Goal: Task Accomplishment & Management: Use online tool/utility

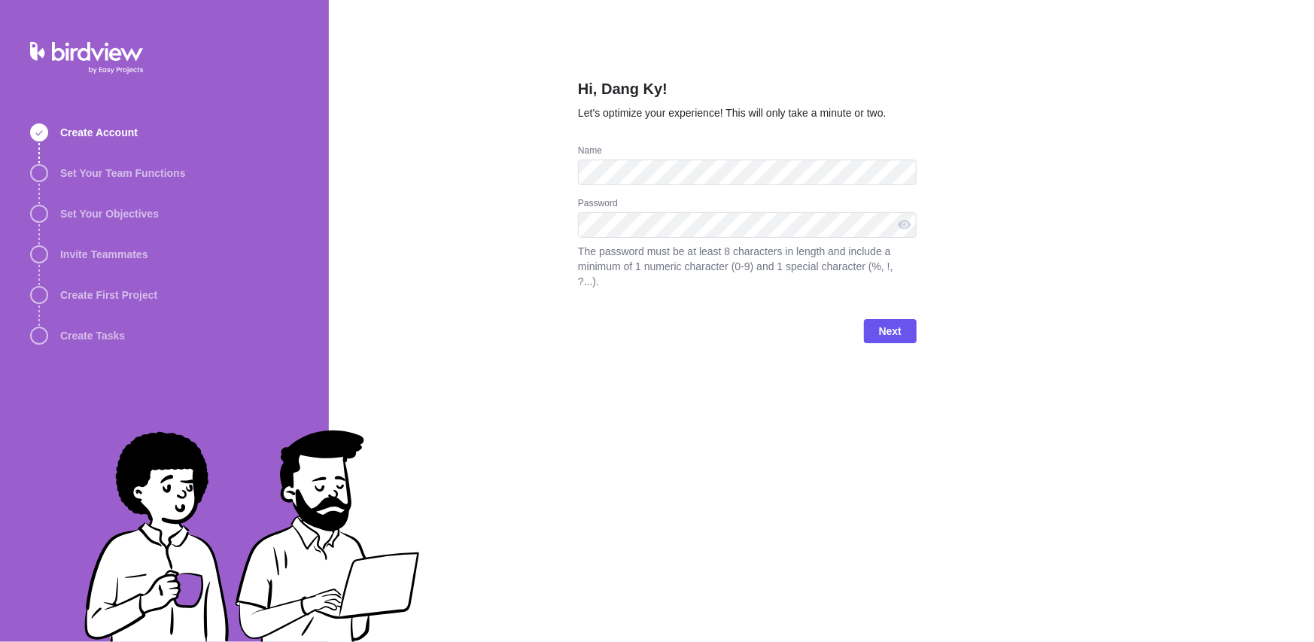
click at [1016, 135] on div "Hi, Dang Ky! Let’s optimize your experience! This will only take a minute or tw…" at bounding box center [822, 321] width 986 height 642
click at [1170, 230] on div "Hi, Dang Ky! Let’s optimize your experience! This will only take a minute or tw…" at bounding box center [822, 321] width 986 height 642
click at [1085, 219] on div "Hi, Dang Ky! Let’s optimize your experience! This will only take a minute or tw…" at bounding box center [822, 321] width 986 height 642
click at [893, 322] on span "Next" at bounding box center [890, 331] width 23 height 18
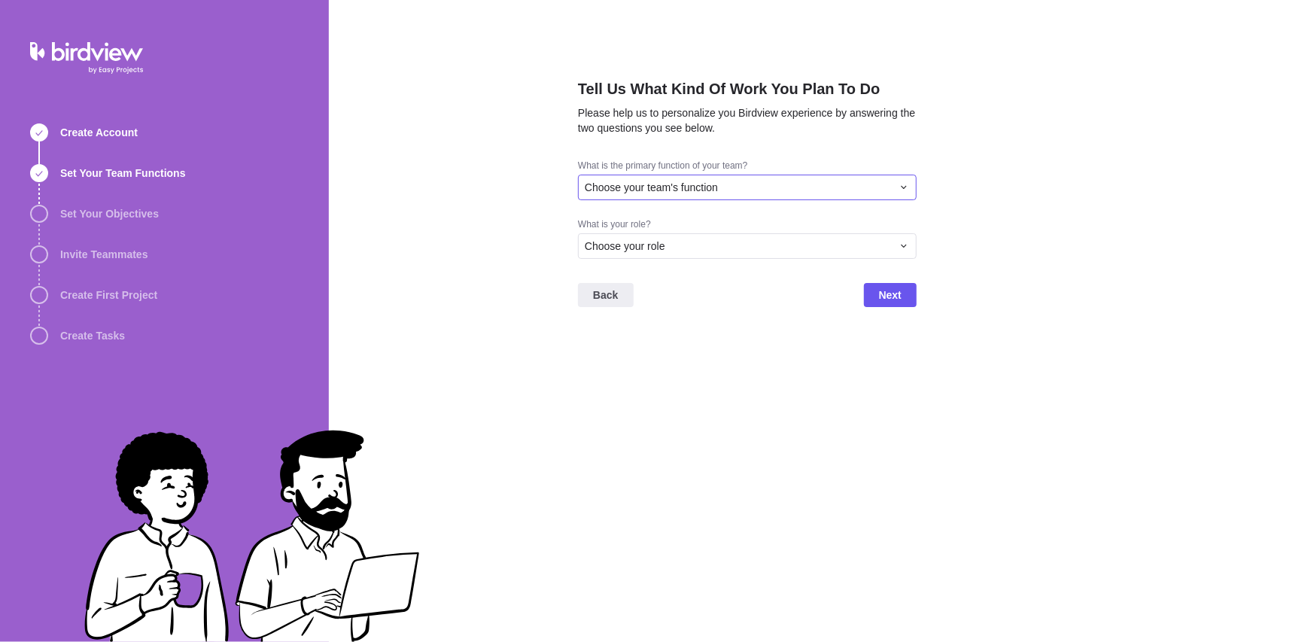
click at [729, 186] on div "Choose your team's function" at bounding box center [738, 187] width 307 height 15
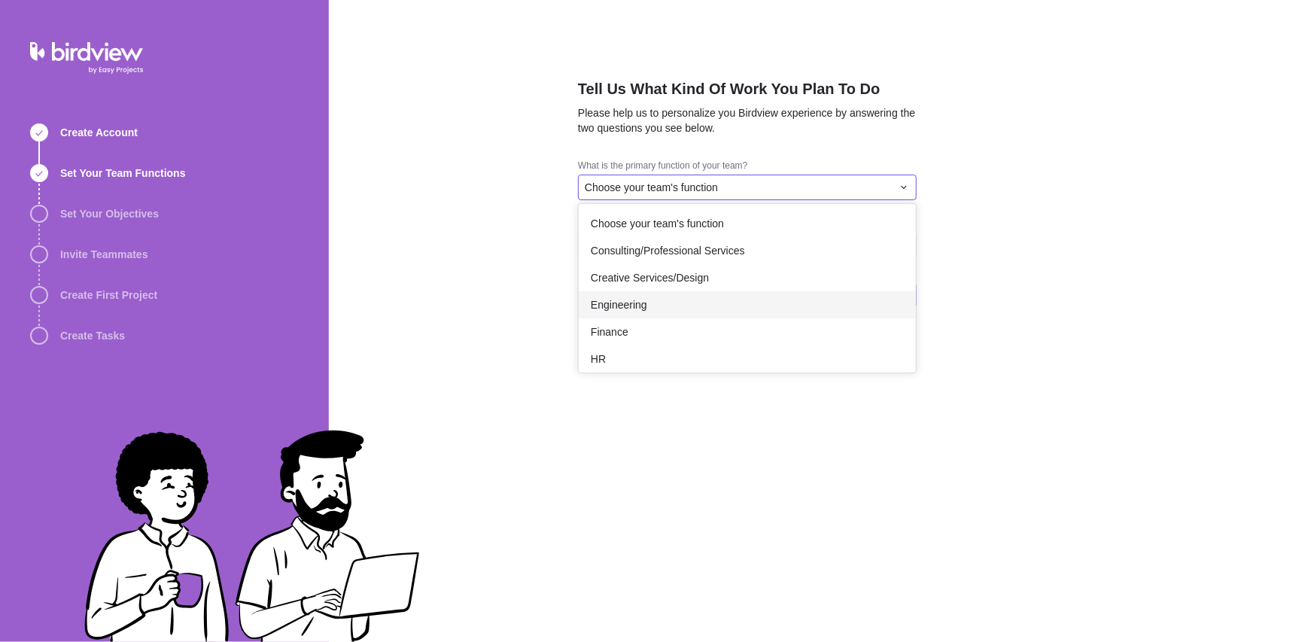
click at [692, 297] on div "Engineering" at bounding box center [747, 304] width 337 height 27
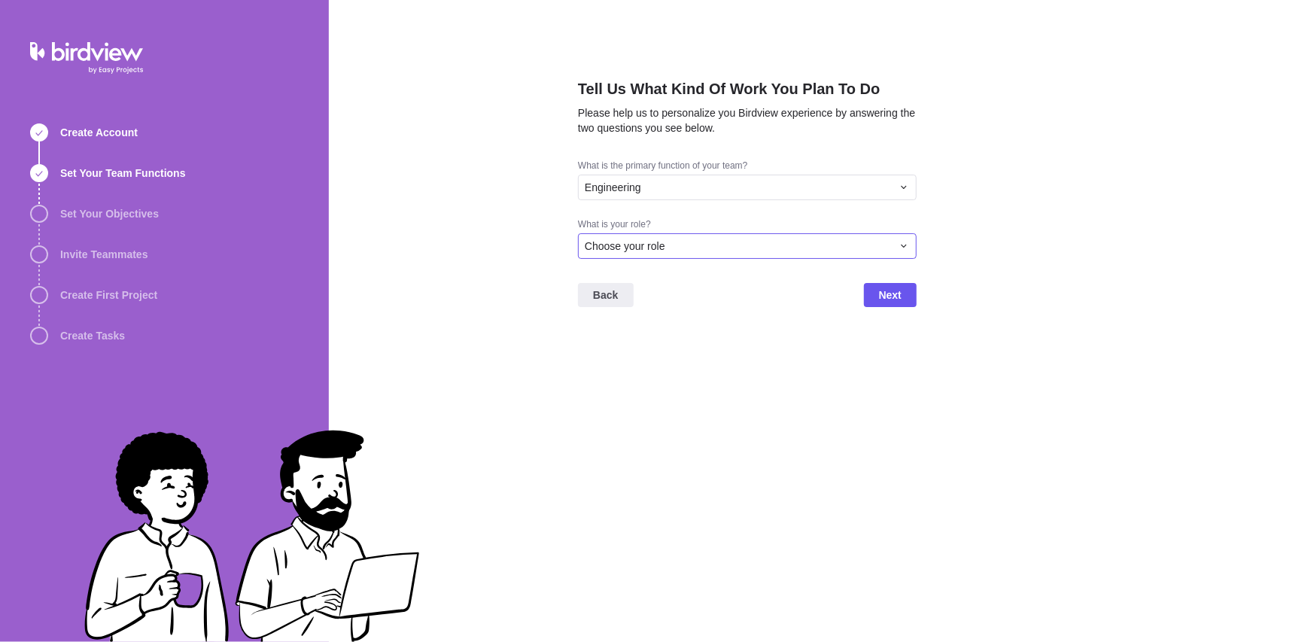
click at [717, 245] on div "Choose your role" at bounding box center [738, 246] width 307 height 15
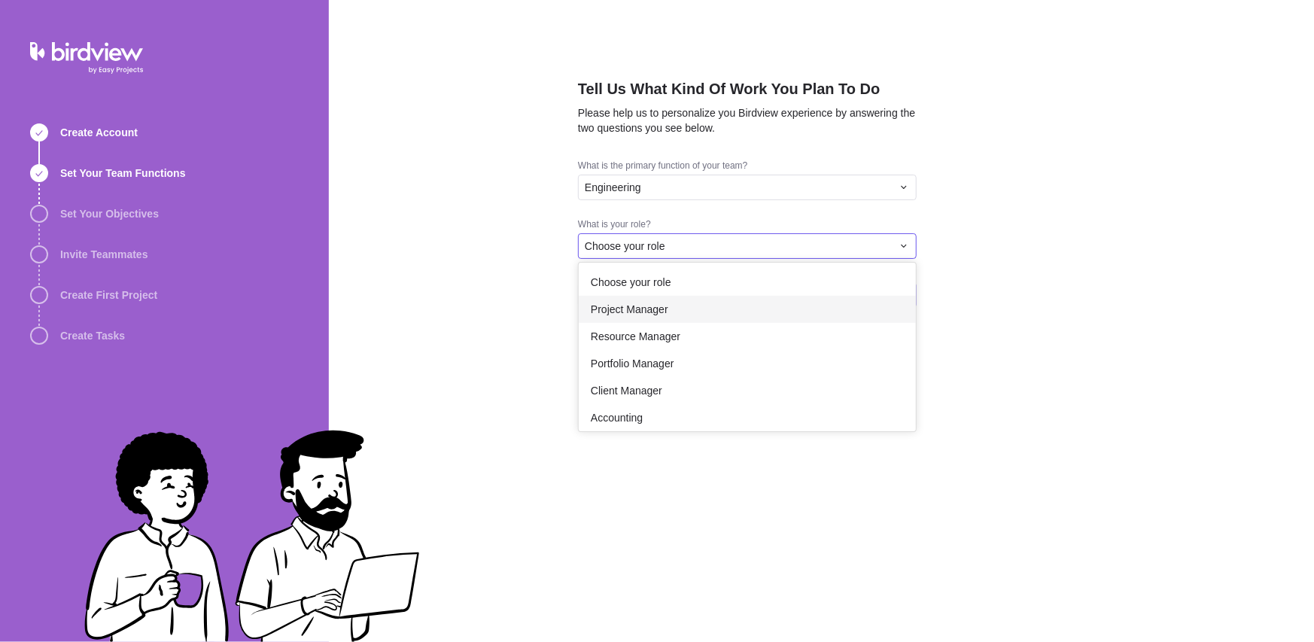
click at [701, 303] on div "Project Manager" at bounding box center [747, 309] width 337 height 27
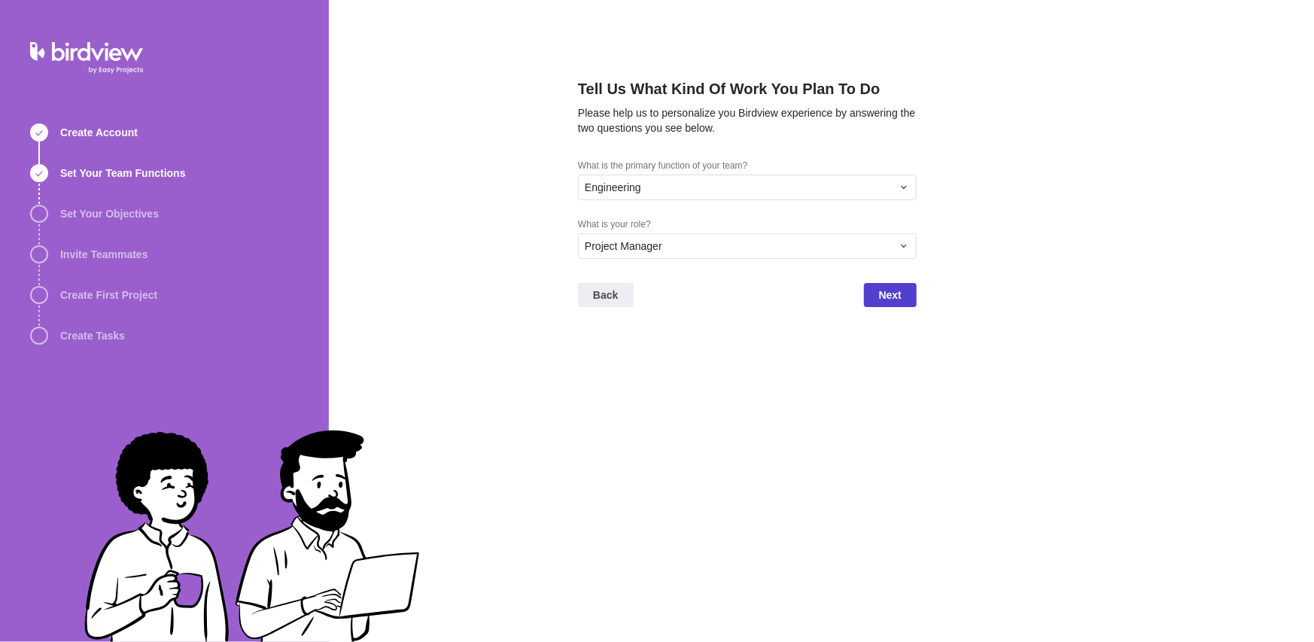
click at [872, 298] on span "Next" at bounding box center [890, 295] width 53 height 24
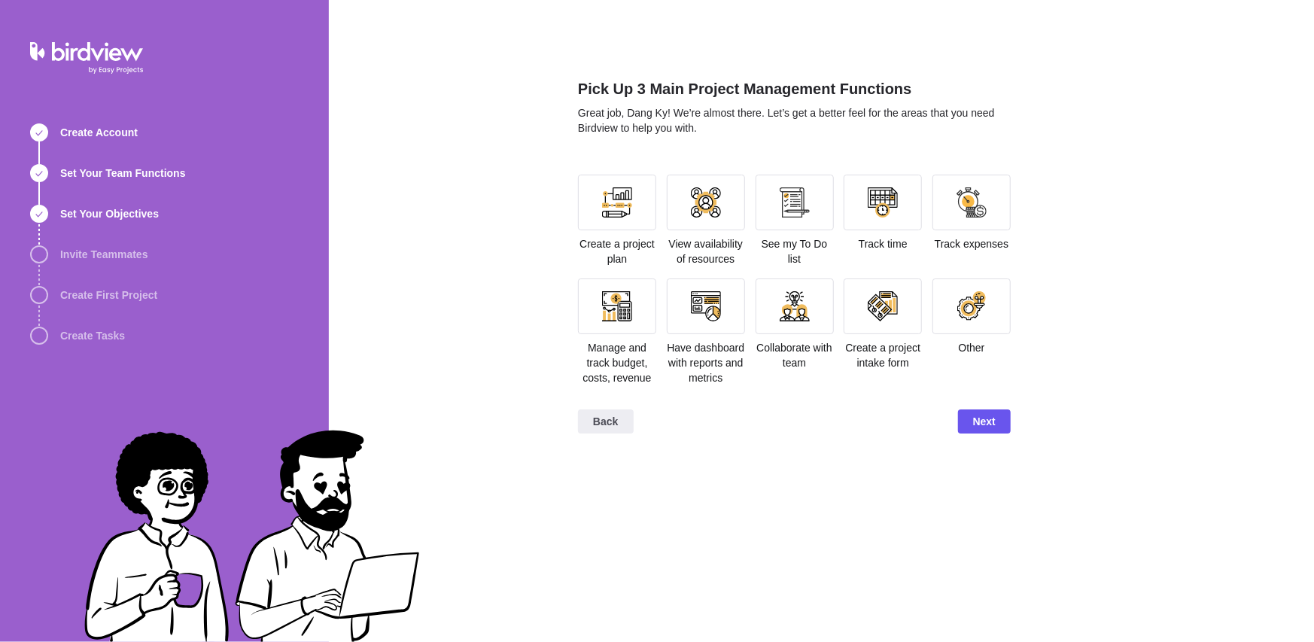
click at [848, 413] on div "Back Next" at bounding box center [794, 427] width 433 height 60
click at [519, 176] on div "Pick Up 3 Main Project Management Functions Great job, Dang Ky! We’re almost th…" at bounding box center [822, 321] width 986 height 642
click at [930, 25] on div "Pick Up 3 Main Project Management Functions Great job, Dang Ky! We’re almost th…" at bounding box center [794, 321] width 433 height 642
click at [993, 422] on span "Next" at bounding box center [984, 422] width 23 height 18
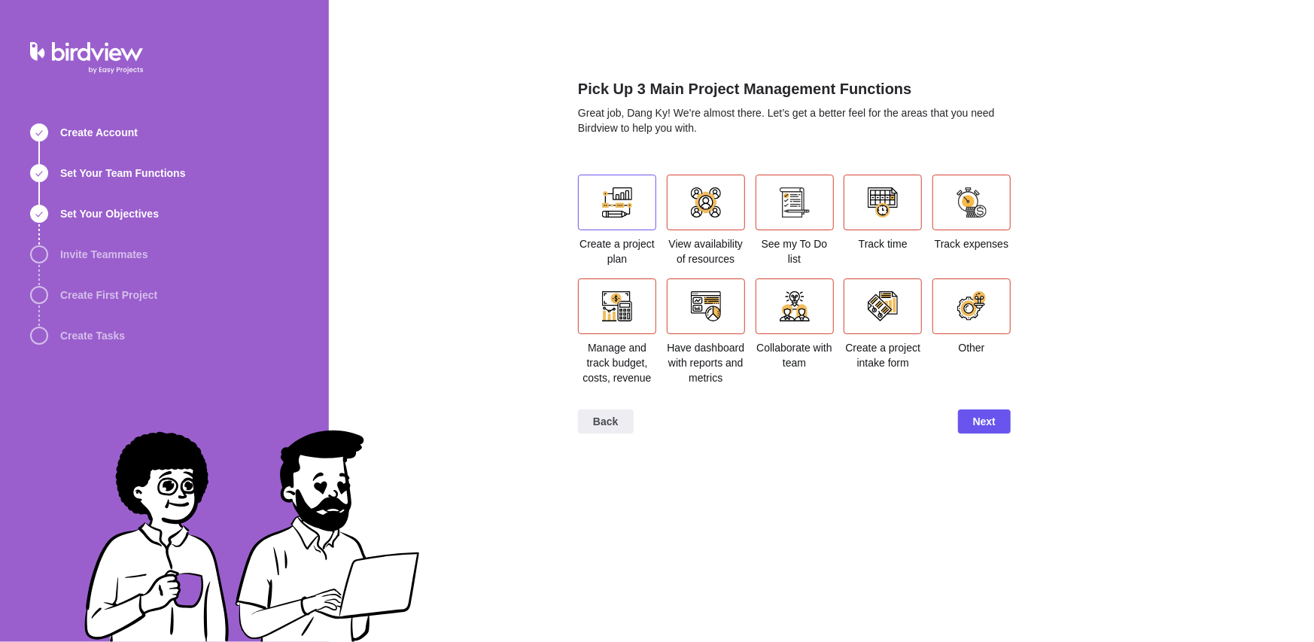
click at [627, 218] on div at bounding box center [617, 203] width 78 height 56
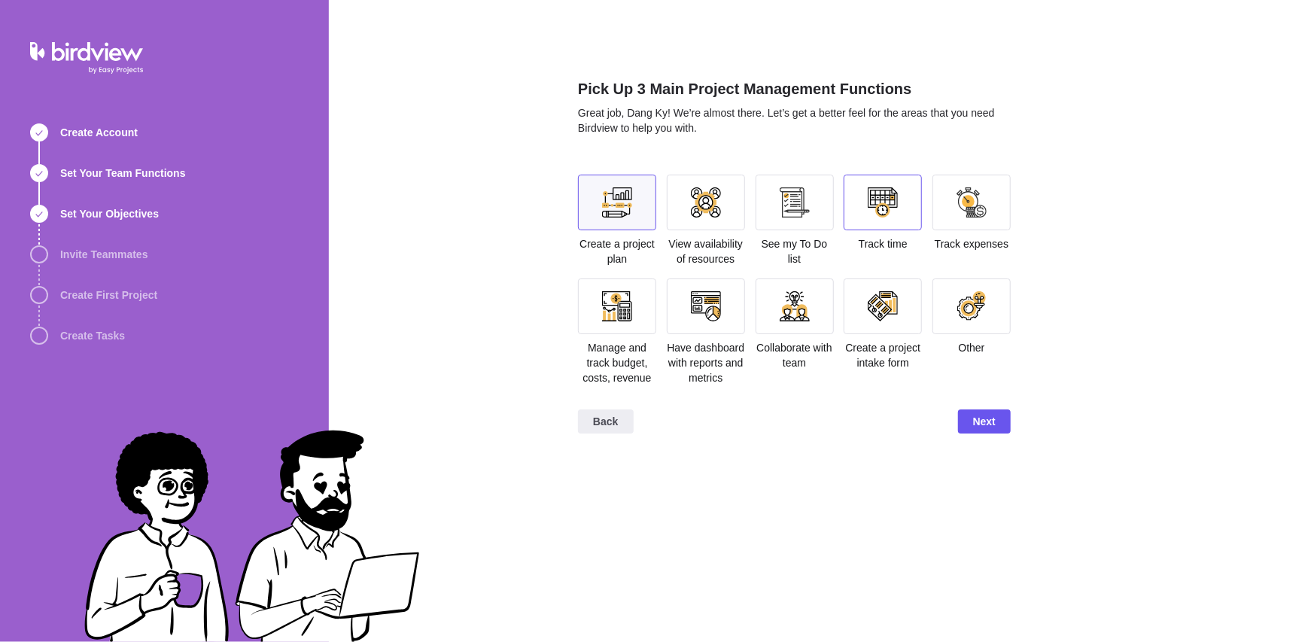
click at [882, 217] on div at bounding box center [883, 202] width 30 height 30
click at [882, 306] on div at bounding box center [883, 306] width 30 height 30
click at [809, 306] on div at bounding box center [795, 306] width 30 height 30
click at [711, 317] on div at bounding box center [706, 306] width 30 height 30
click at [991, 426] on span "Next" at bounding box center [984, 422] width 23 height 18
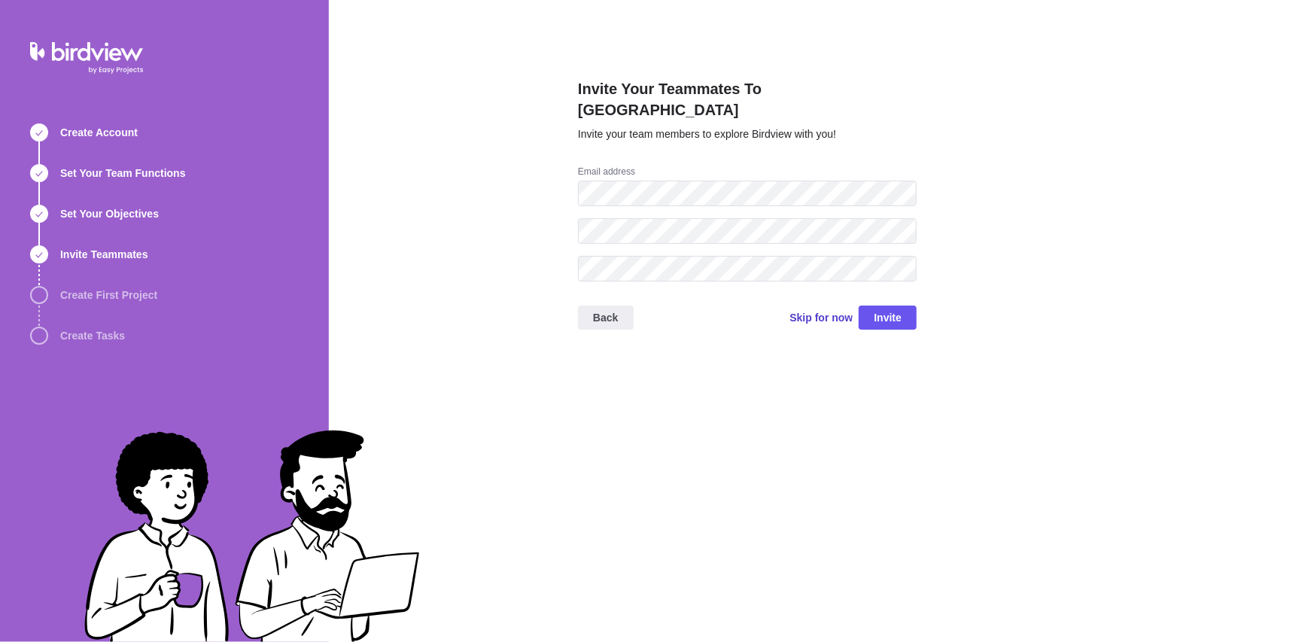
click at [821, 310] on span "Skip for now" at bounding box center [821, 317] width 63 height 15
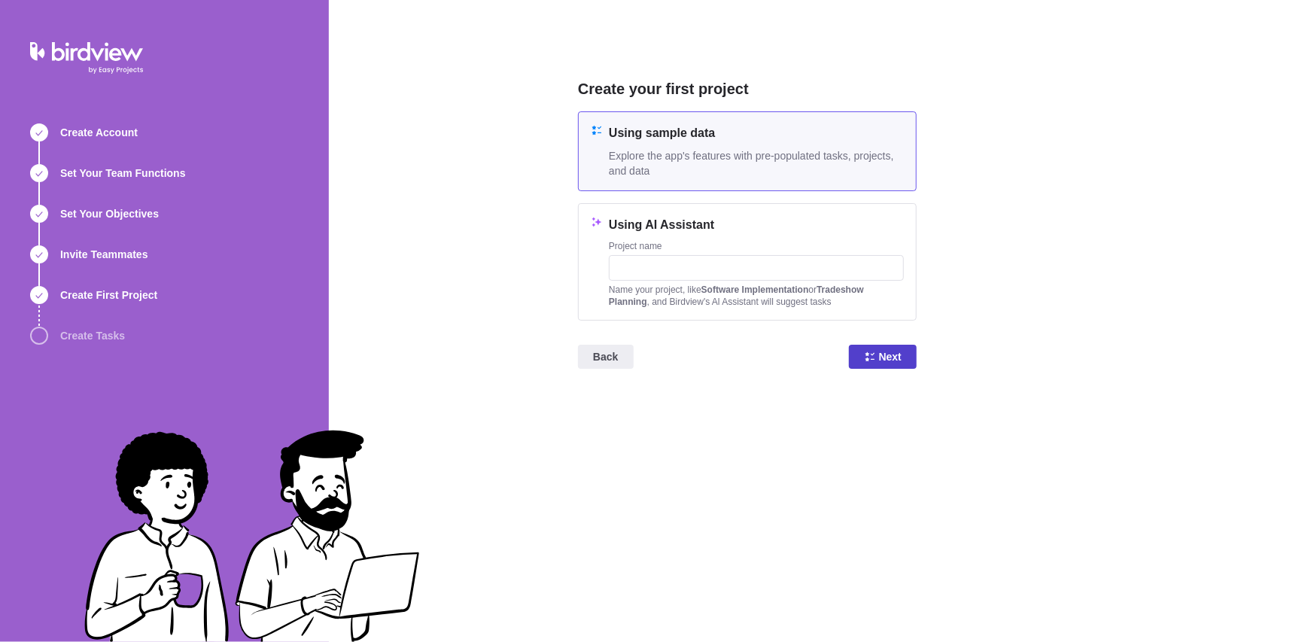
click at [882, 354] on span "Next" at bounding box center [890, 357] width 23 height 18
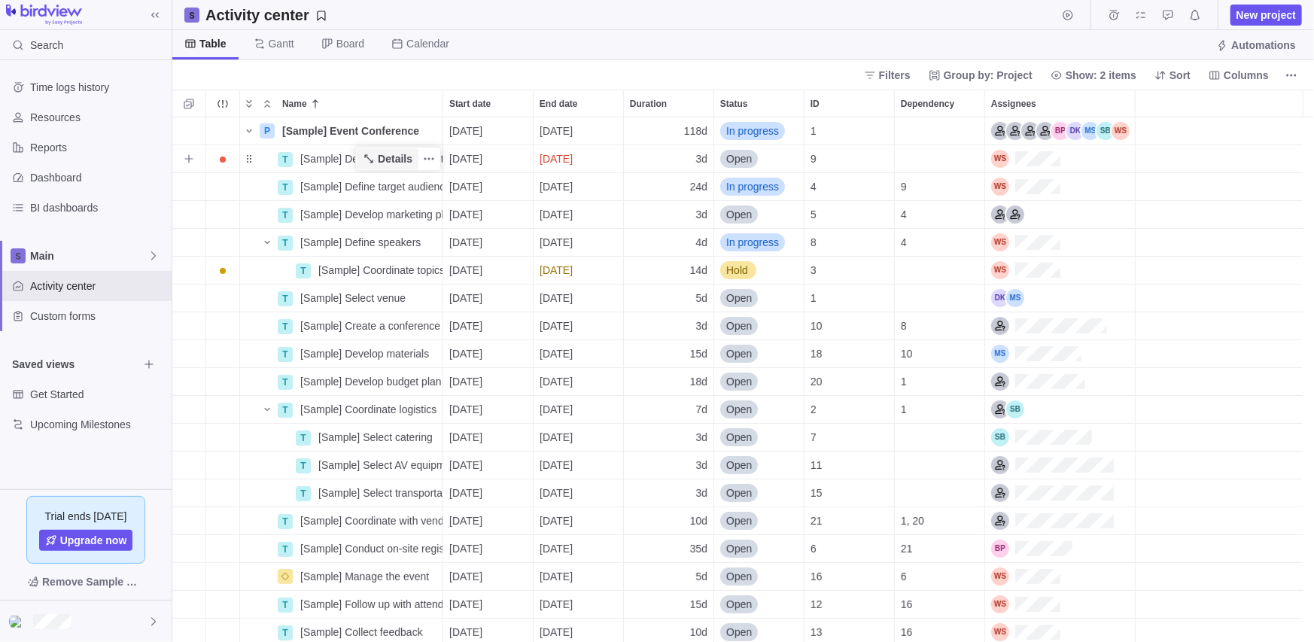
click at [398, 156] on span "Details" at bounding box center [395, 158] width 35 height 15
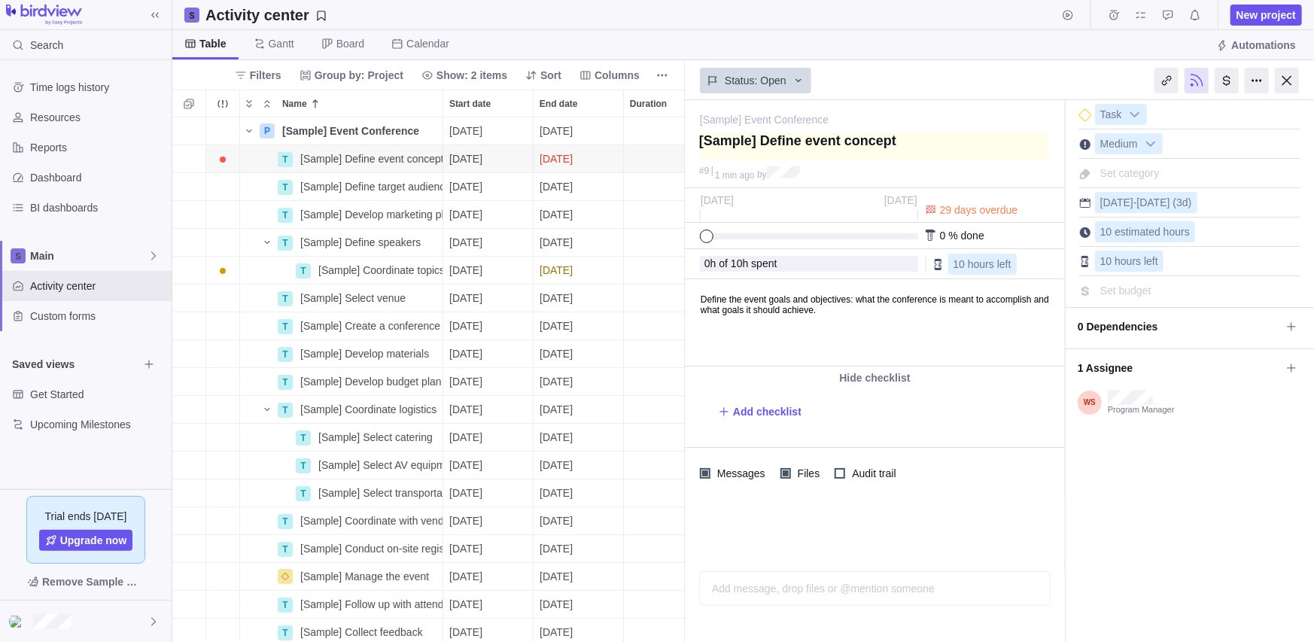
click at [976, 155] on textarea at bounding box center [874, 145] width 351 height 27
click at [1117, 12] on icon "Time logs" at bounding box center [1115, 15] width 10 height 10
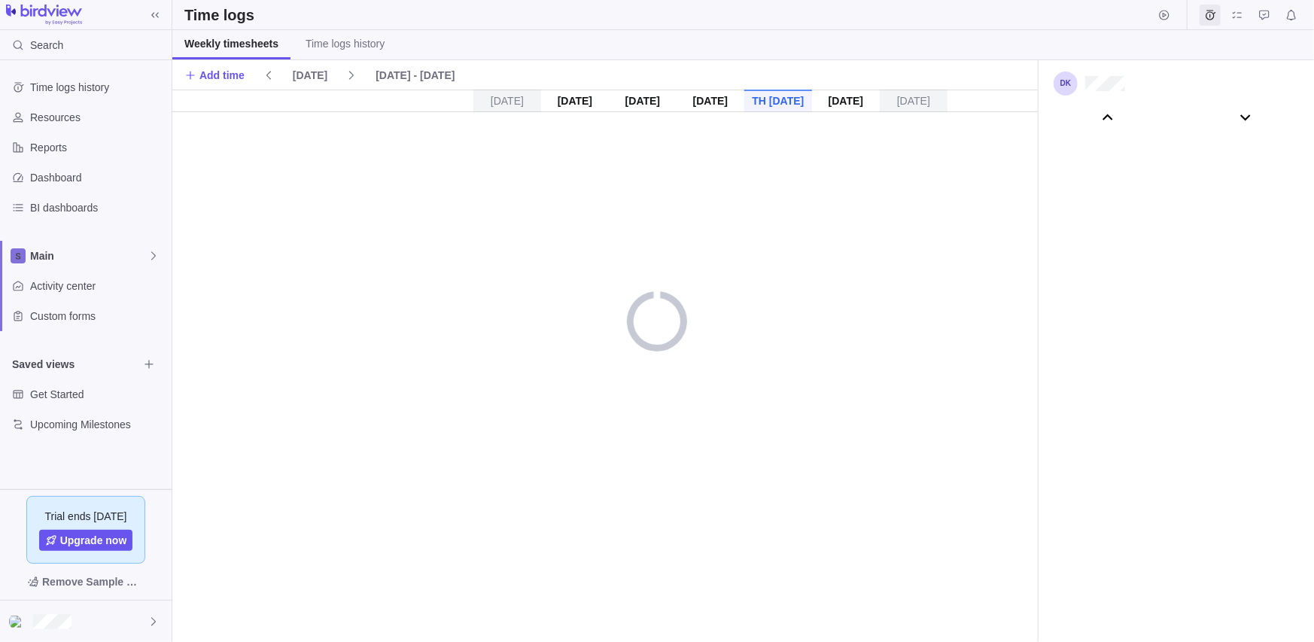
scroll to position [83927, 0]
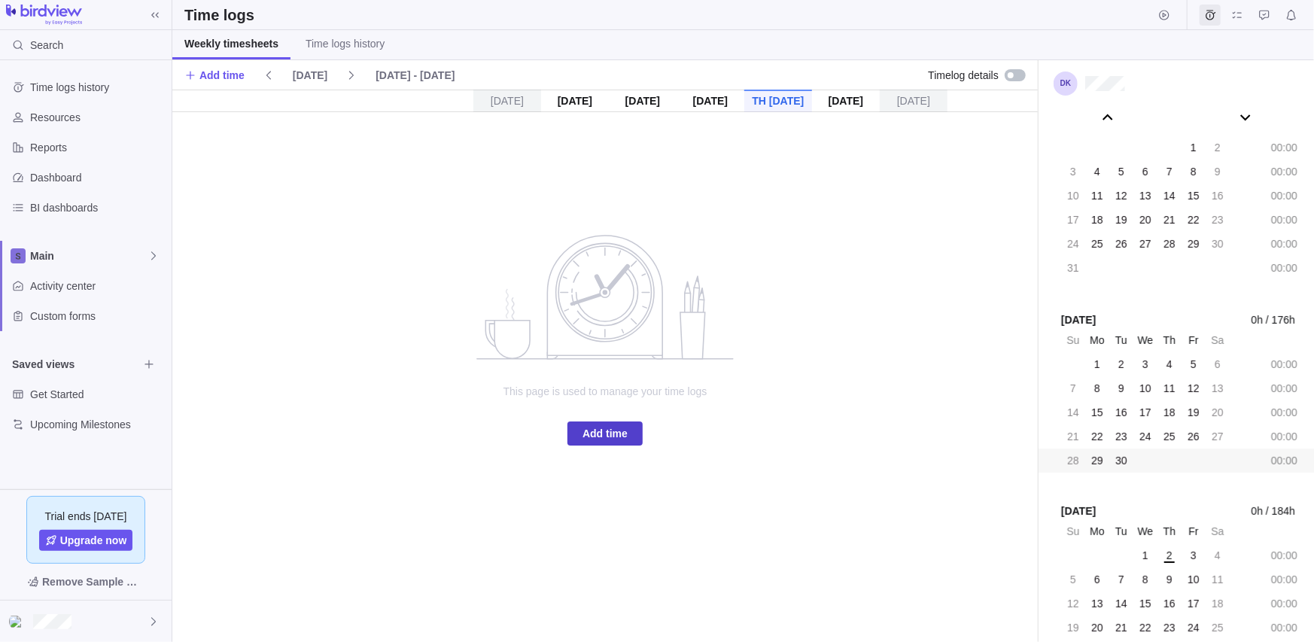
click at [606, 432] on span "Add time" at bounding box center [605, 434] width 45 height 18
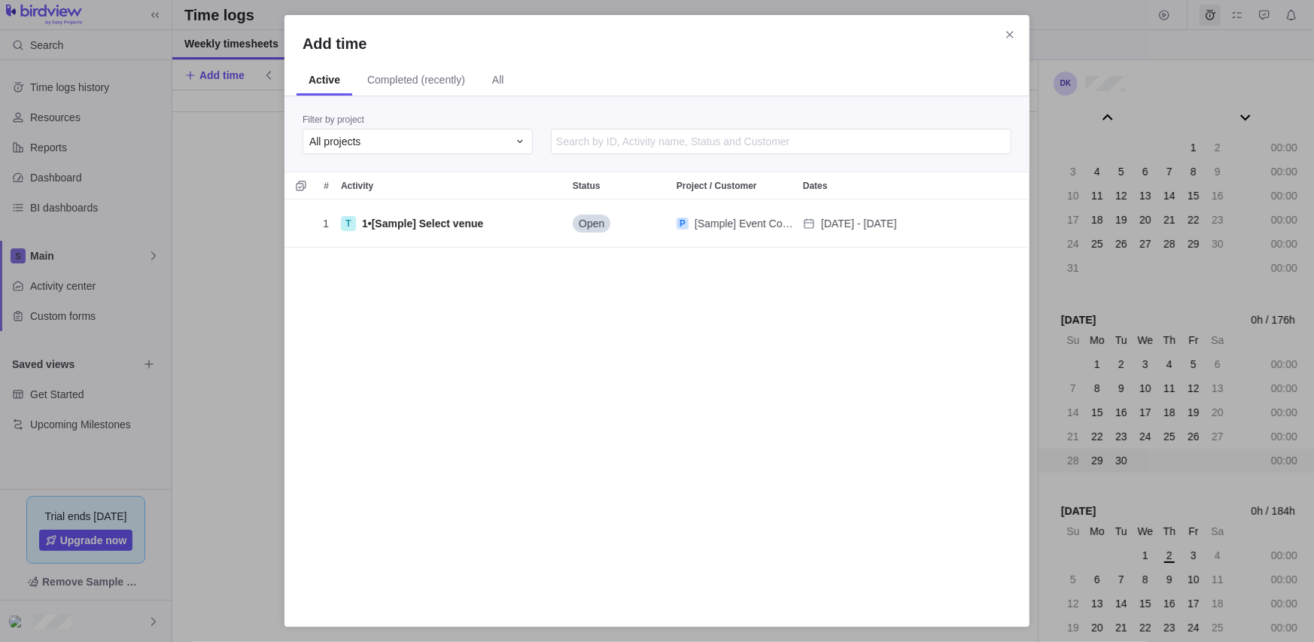
scroll to position [397, 733]
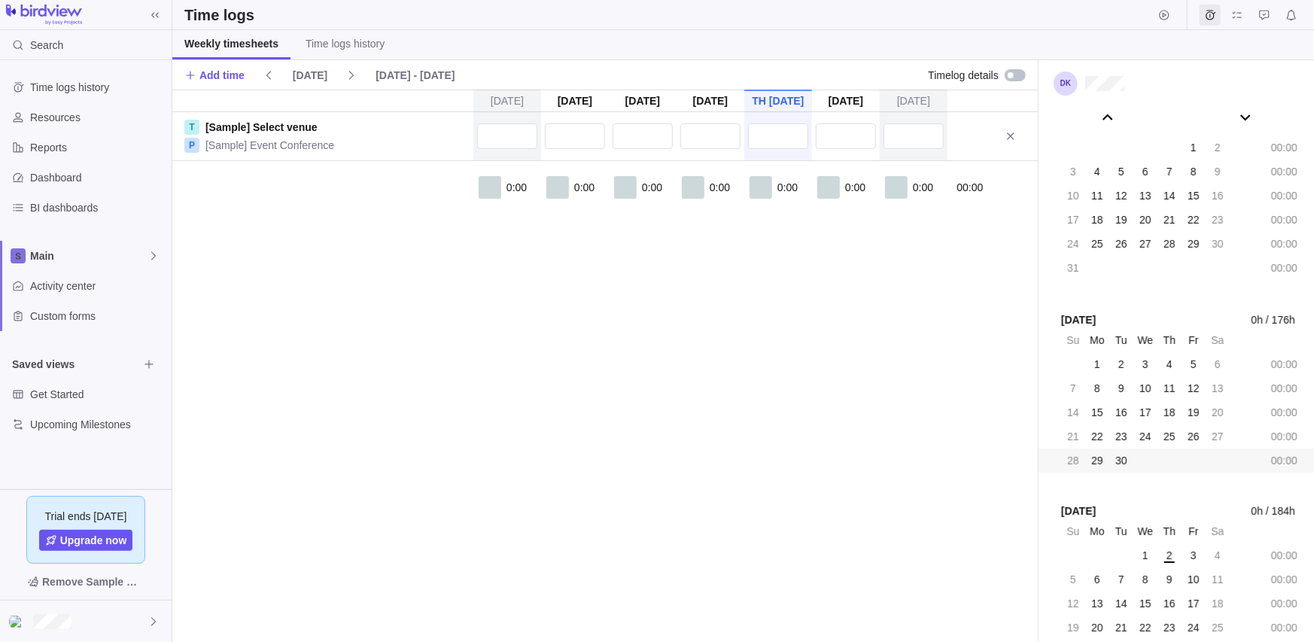
click at [690, 303] on div "[DATE] [DATE] [DATE] [DATE] [DATE] [DATE] [DATE] T [Sample] Select venue P [Sam…" at bounding box center [605, 366] width 866 height 553
click at [585, 141] on input "text" at bounding box center [575, 136] width 60 height 26
click at [503, 138] on input "text" at bounding box center [507, 136] width 60 height 26
click at [681, 137] on input "text" at bounding box center [711, 136] width 60 height 26
click at [622, 138] on input "text" at bounding box center [643, 136] width 60 height 26
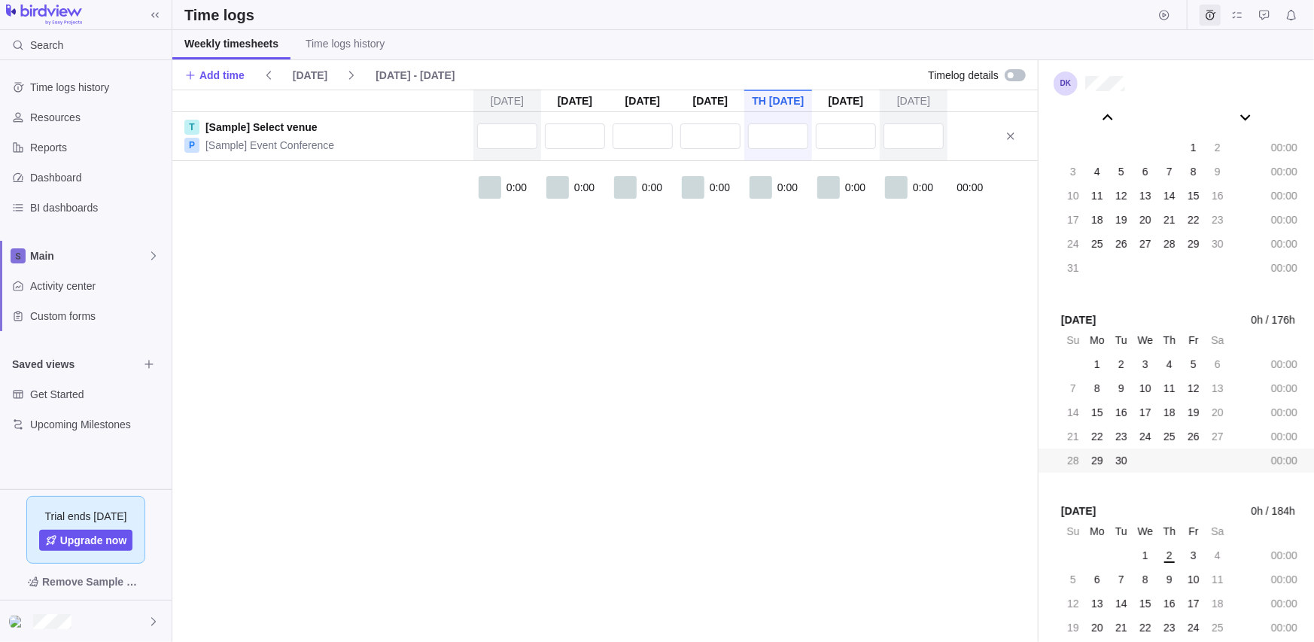
click at [699, 278] on div "[DATE] [DATE] [DATE] [DATE] [DATE] [DATE] [DATE] T [Sample] Select venue P [Sam…" at bounding box center [605, 366] width 866 height 553
click at [343, 39] on span "Time logs history" at bounding box center [345, 43] width 79 height 15
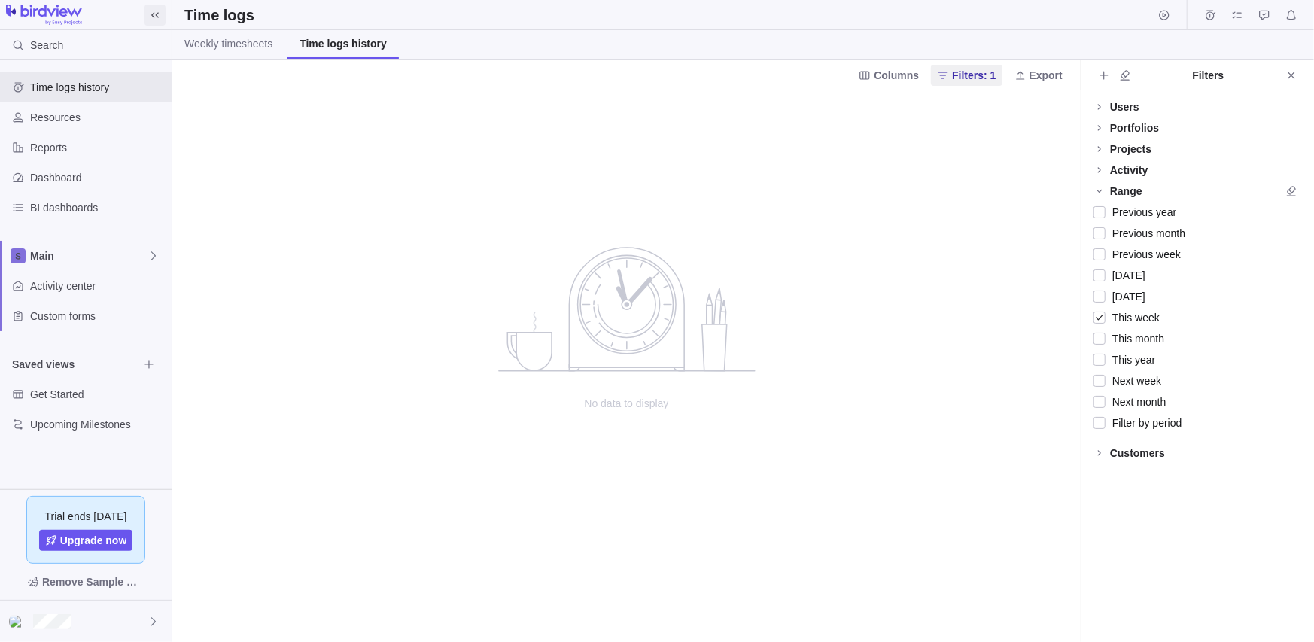
click at [157, 17] on icon at bounding box center [155, 15] width 12 height 12
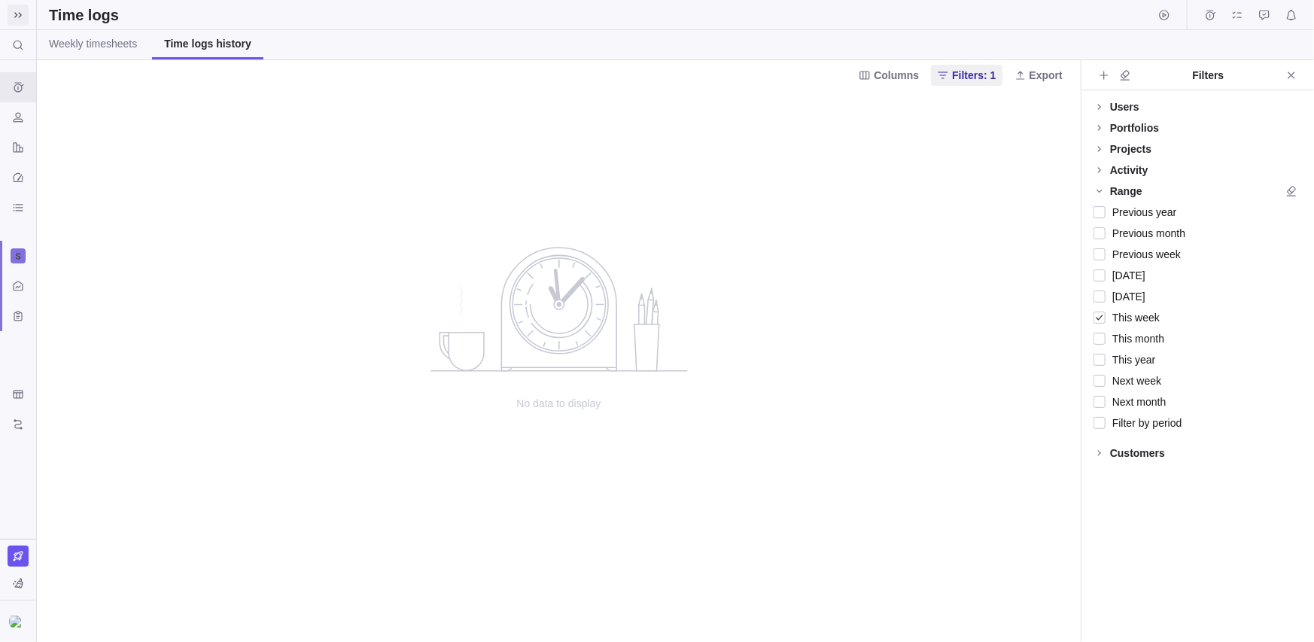
click at [18, 17] on icon at bounding box center [18, 15] width 12 height 12
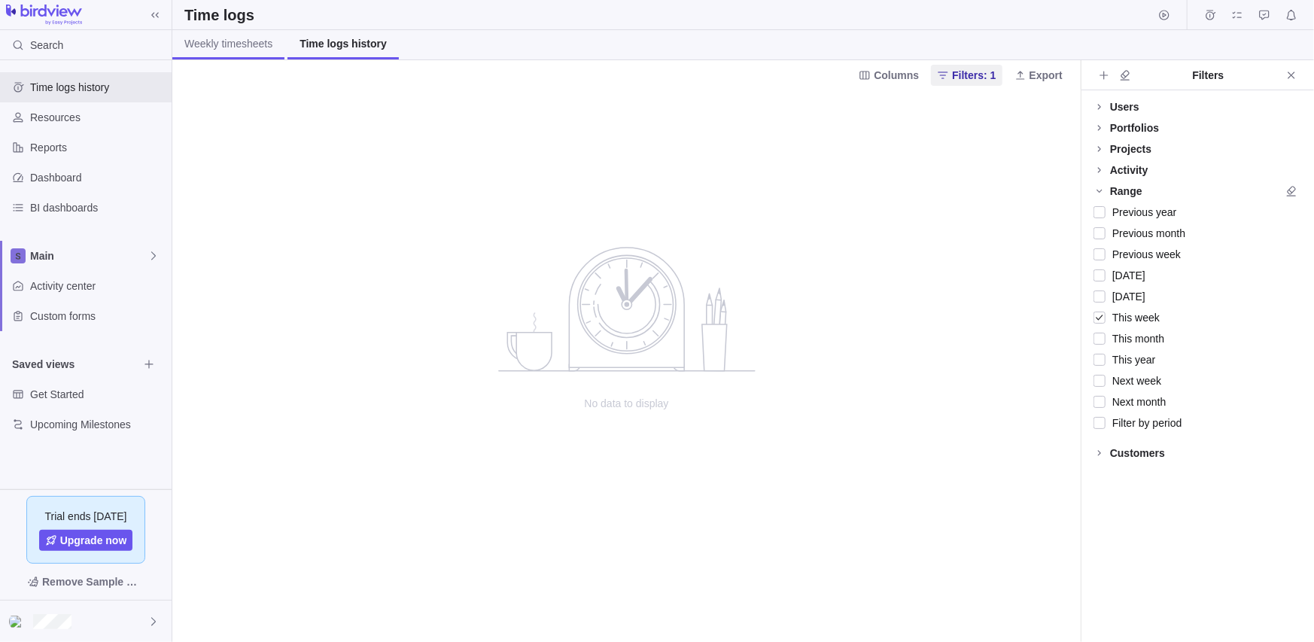
click at [202, 41] on span "Weekly timesheets" at bounding box center [228, 43] width 88 height 15
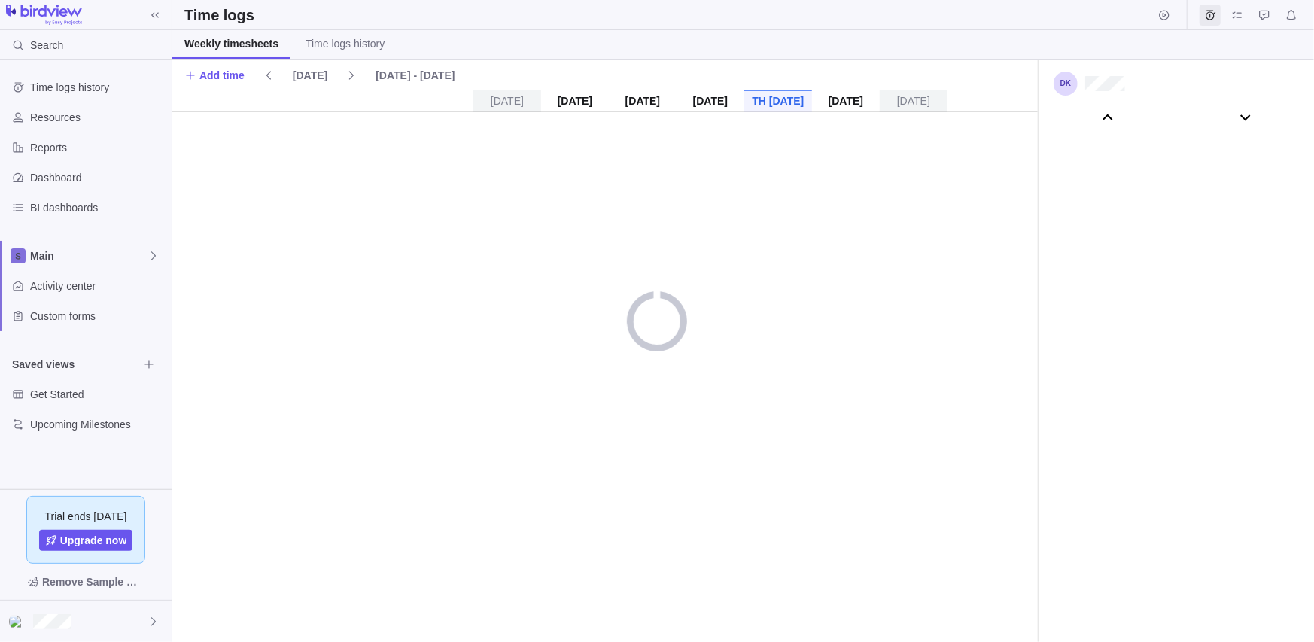
scroll to position [83927, 0]
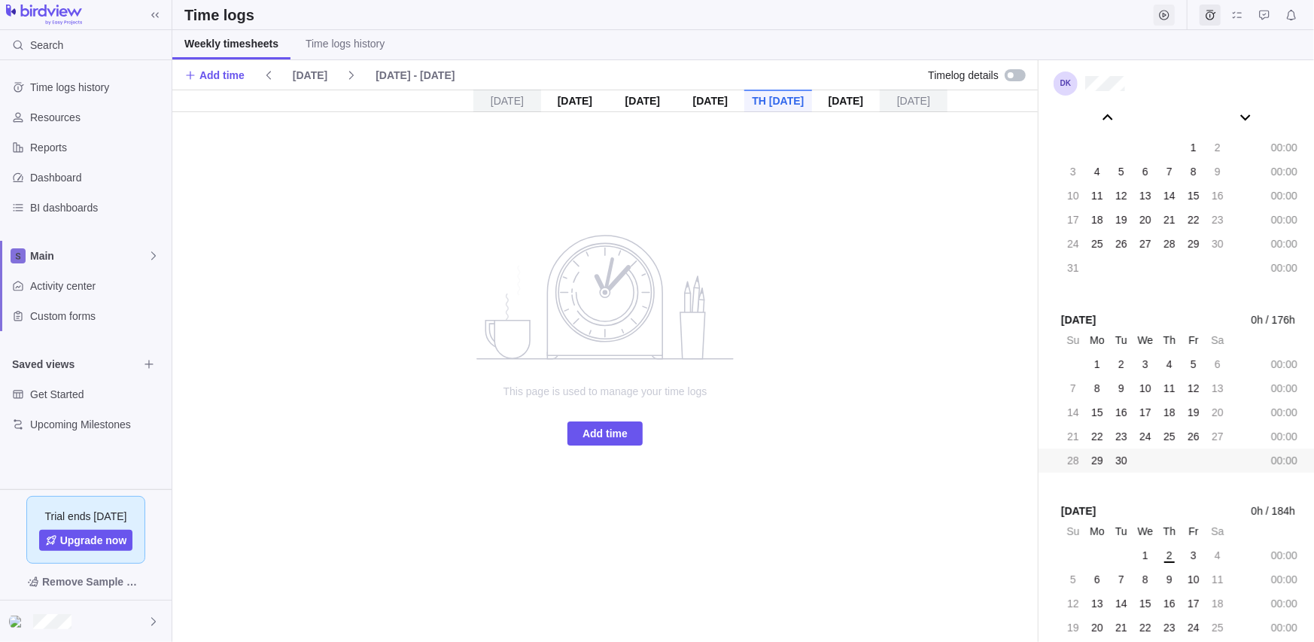
click at [1163, 15] on icon "Start timer" at bounding box center [1164, 15] width 10 height 10
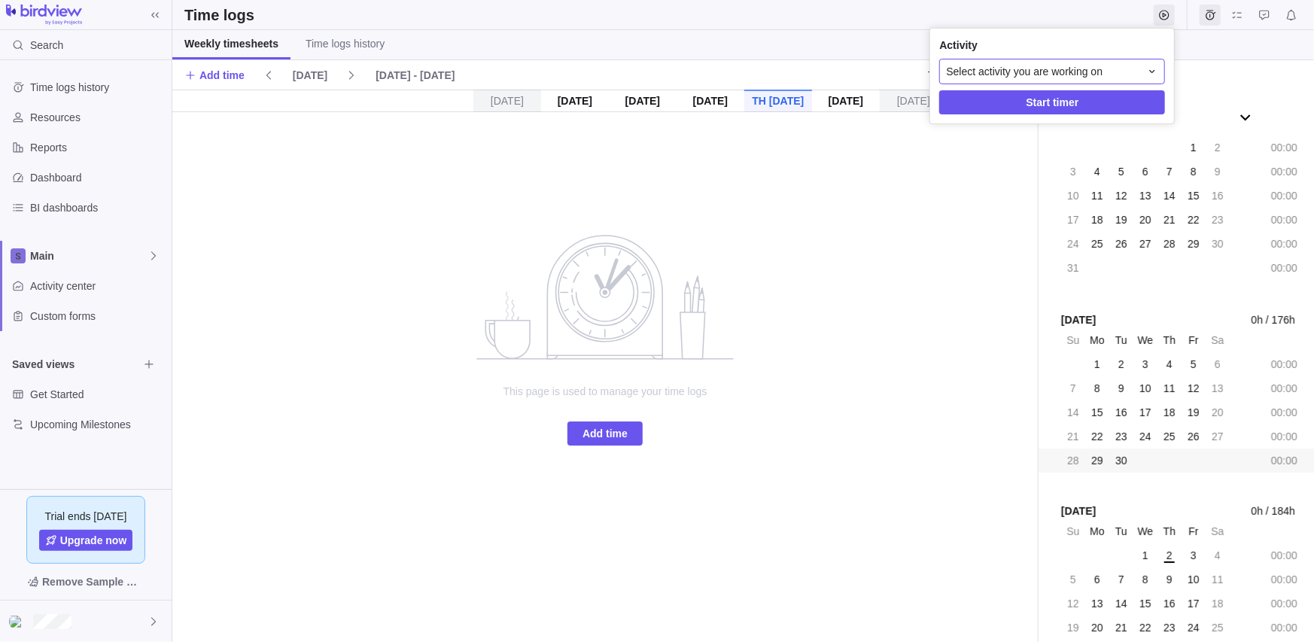
click at [1147, 68] on icon at bounding box center [1152, 71] width 12 height 12
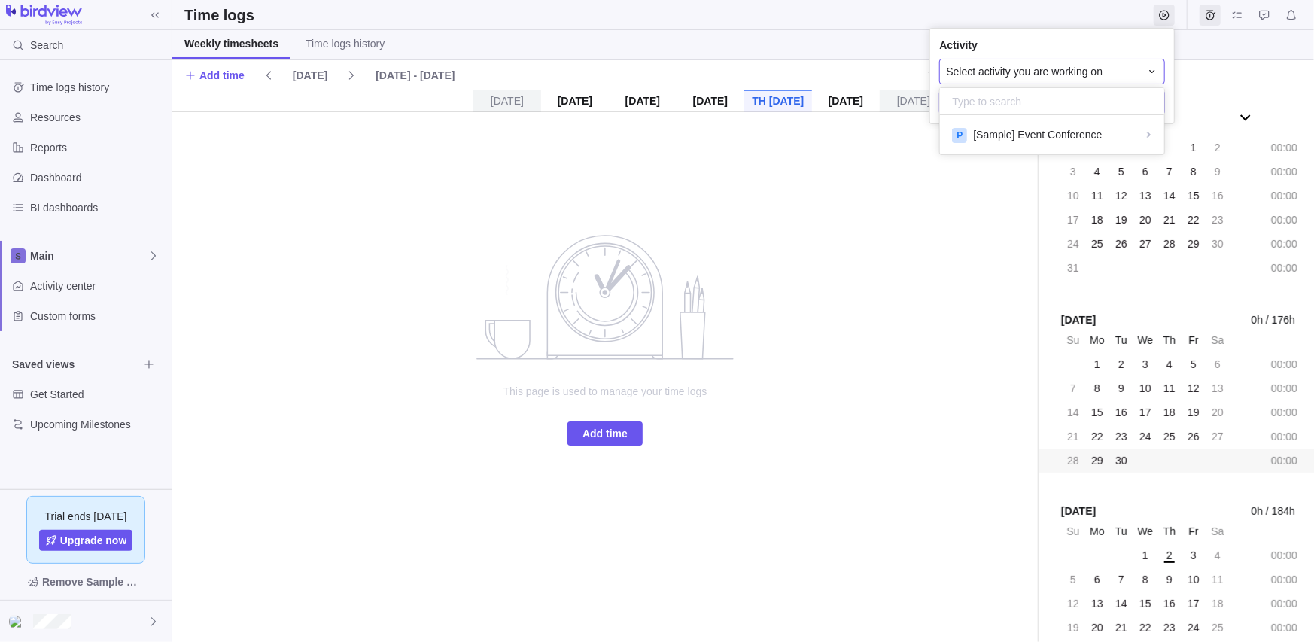
scroll to position [27, 212]
click at [1084, 142] on span "[Sample] Event Conference" at bounding box center [1037, 134] width 129 height 15
click at [1071, 168] on span "[Sample] Select venue" at bounding box center [1025, 167] width 105 height 15
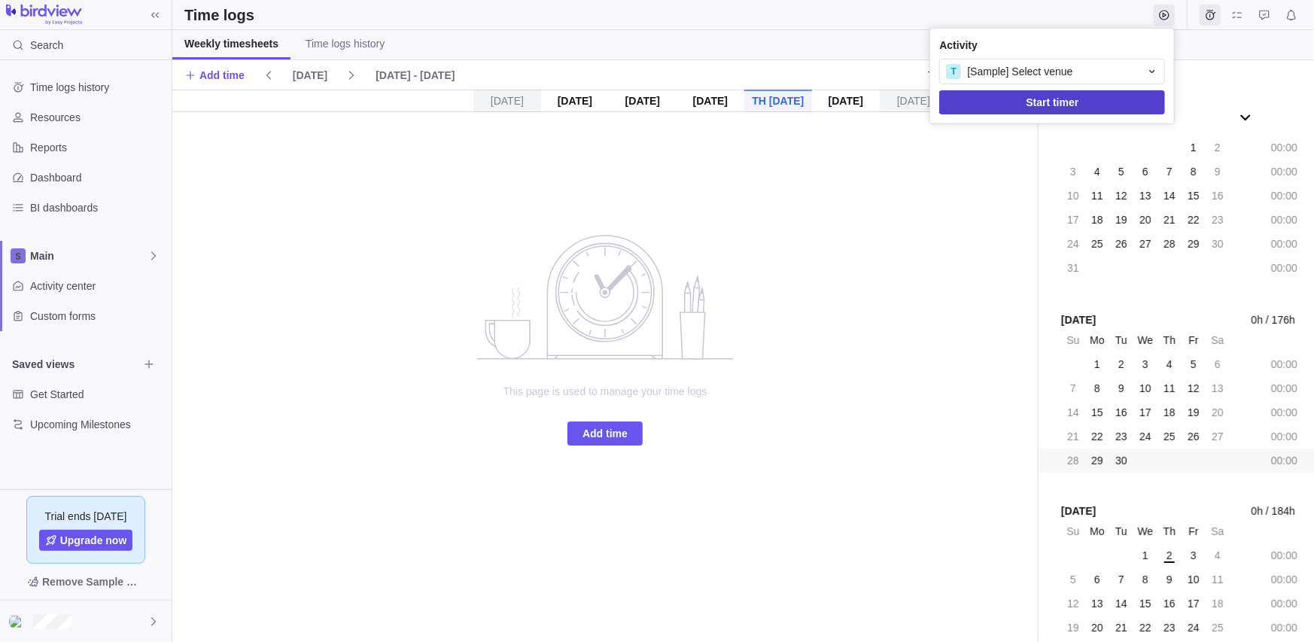
click at [1072, 104] on span "Start timer" at bounding box center [1052, 102] width 53 height 18
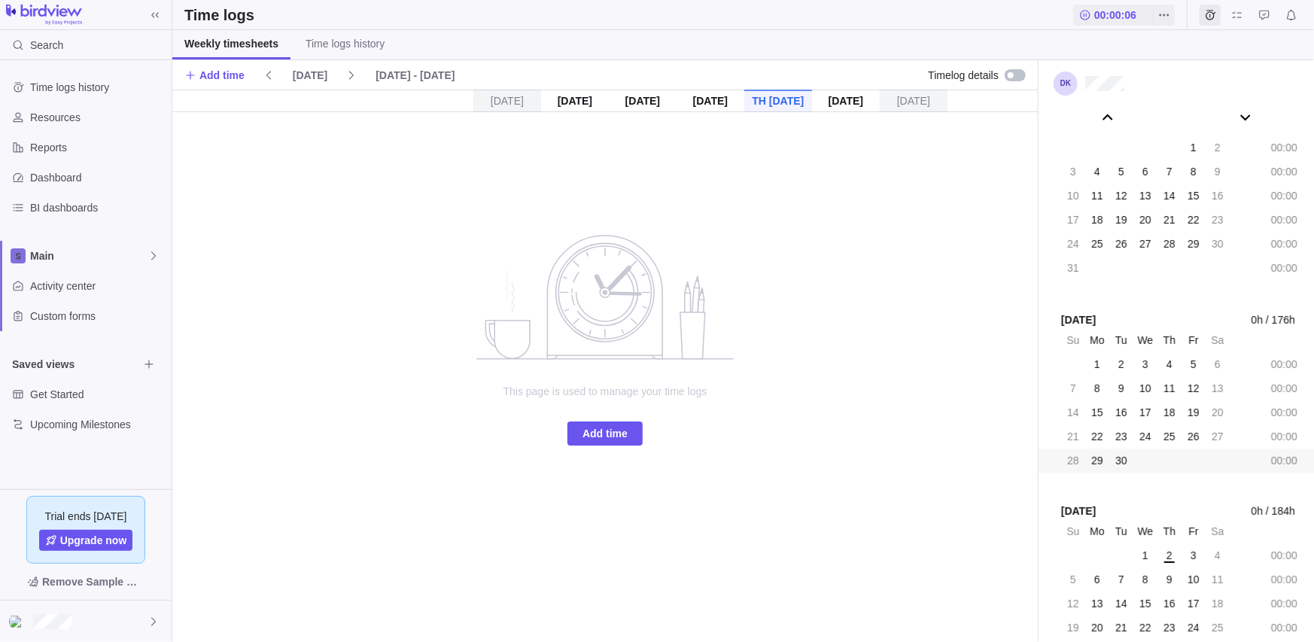
click at [958, 183] on div "[DATE] [DATE] [DATE] [DATE] [DATE] [DATE] [DATE] This page is used to manage yo…" at bounding box center [605, 366] width 866 height 553
click at [1095, 17] on span "00:00:08" at bounding box center [1116, 15] width 42 height 15
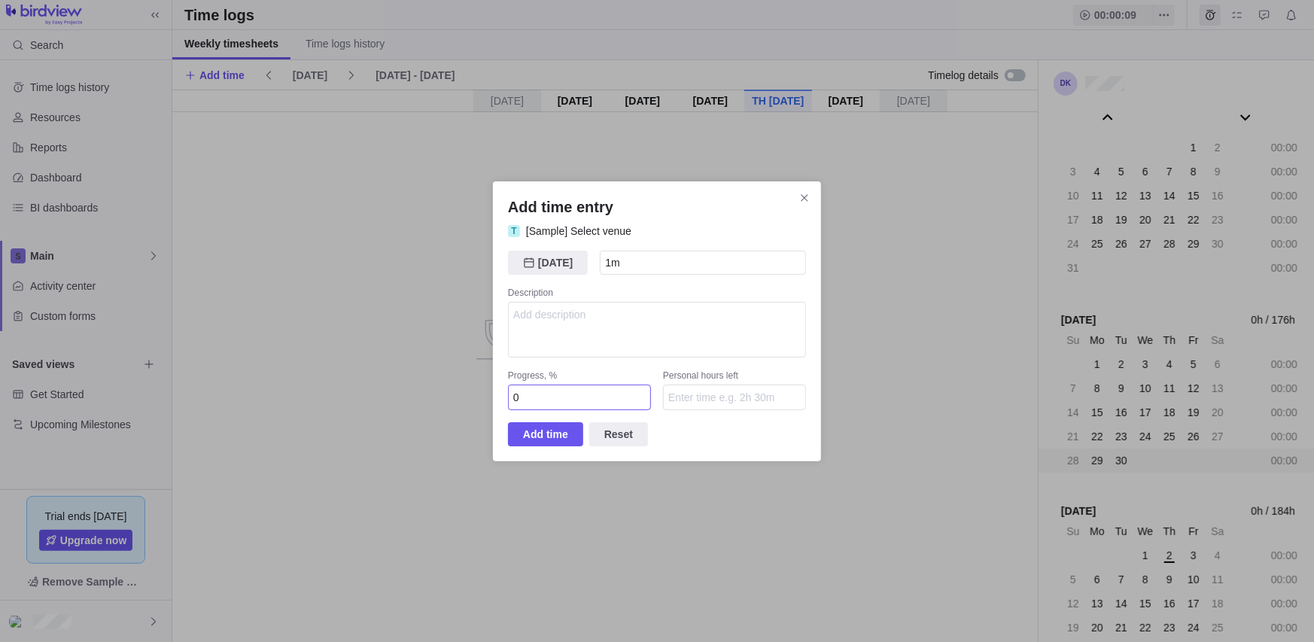
click at [611, 404] on input "0" at bounding box center [579, 398] width 143 height 26
click at [724, 377] on div "Personal hours left" at bounding box center [734, 377] width 143 height 15
click at [722, 397] on input "Personal hours left" at bounding box center [734, 398] width 143 height 26
click at [808, 196] on icon "Close" at bounding box center [805, 198] width 12 height 12
